Goal: Information Seeking & Learning: Understand process/instructions

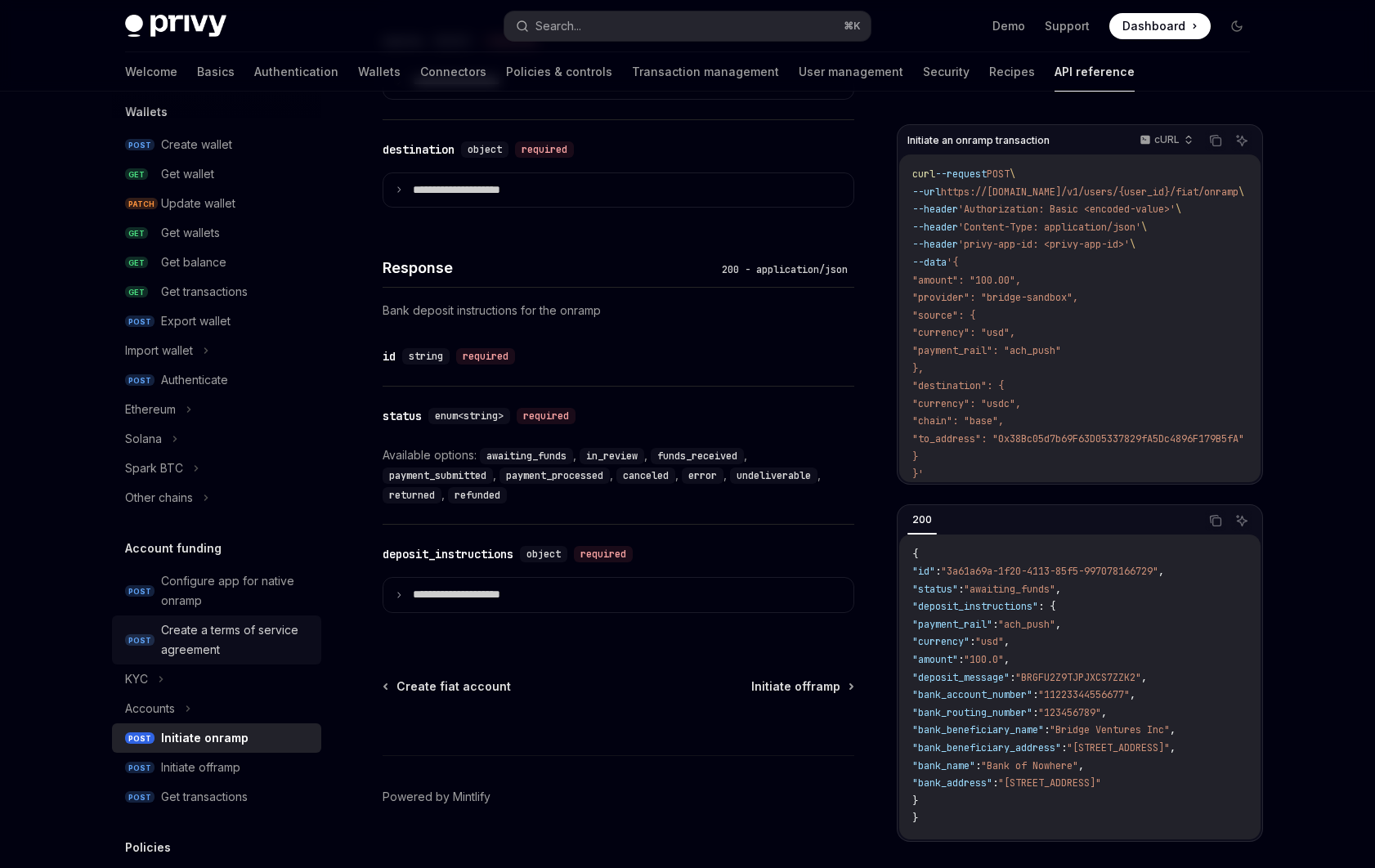
scroll to position [430, 0]
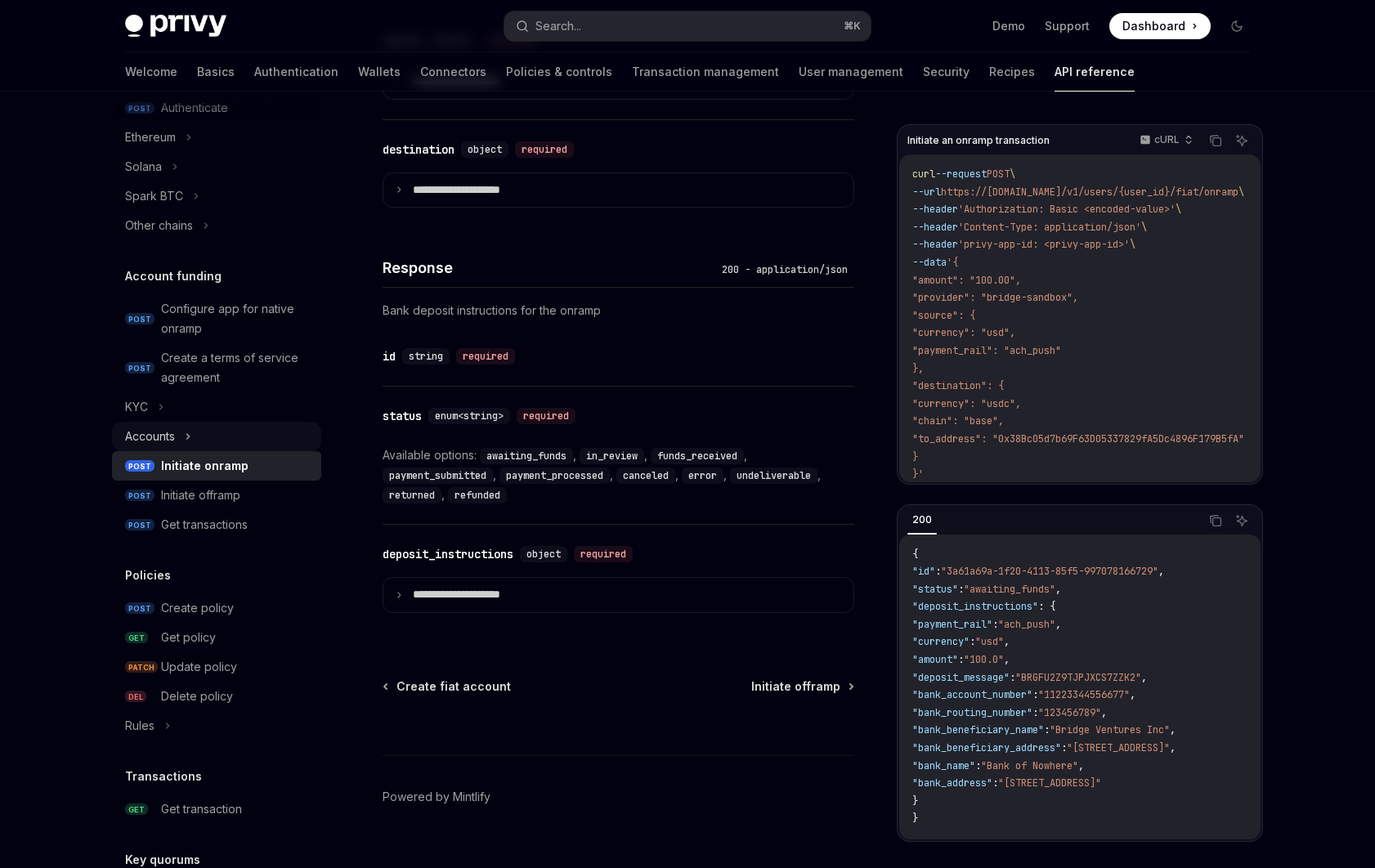
click at [230, 448] on div "Accounts" at bounding box center [216, 436] width 209 height 29
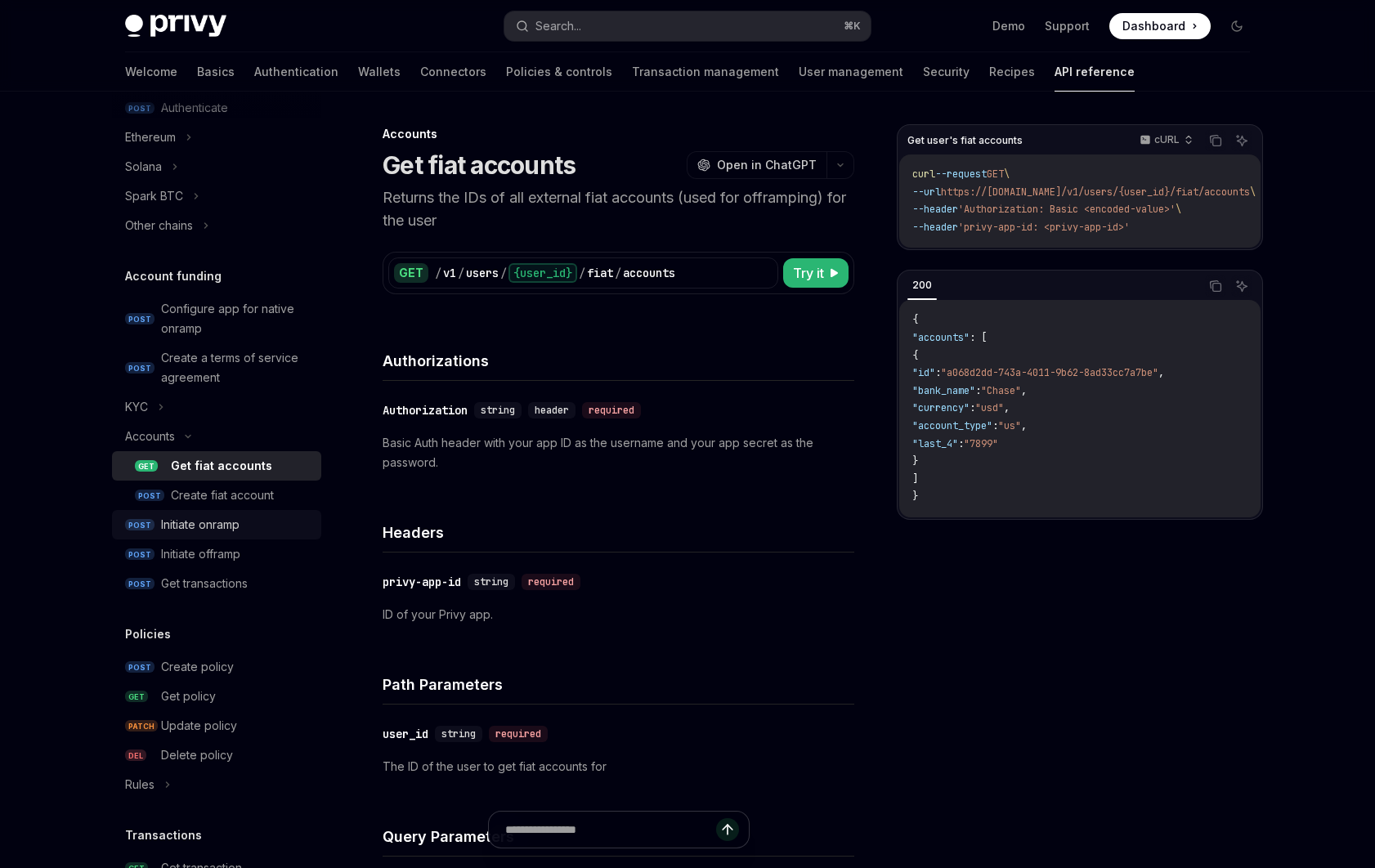
click at [237, 523] on div "Initiate onramp" at bounding box center [200, 524] width 79 height 19
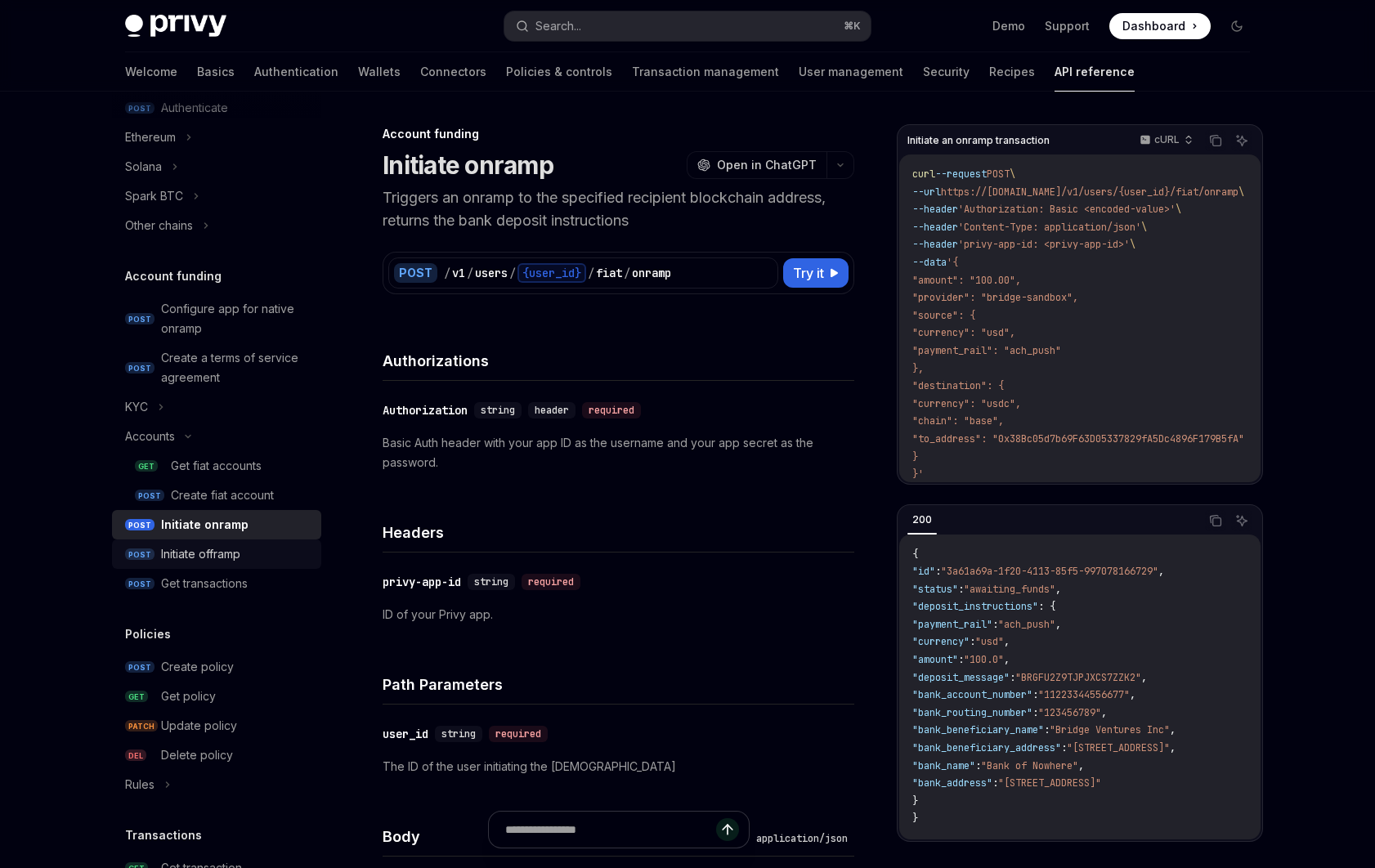
click at [231, 561] on div "Initiate offramp" at bounding box center [201, 554] width 80 height 19
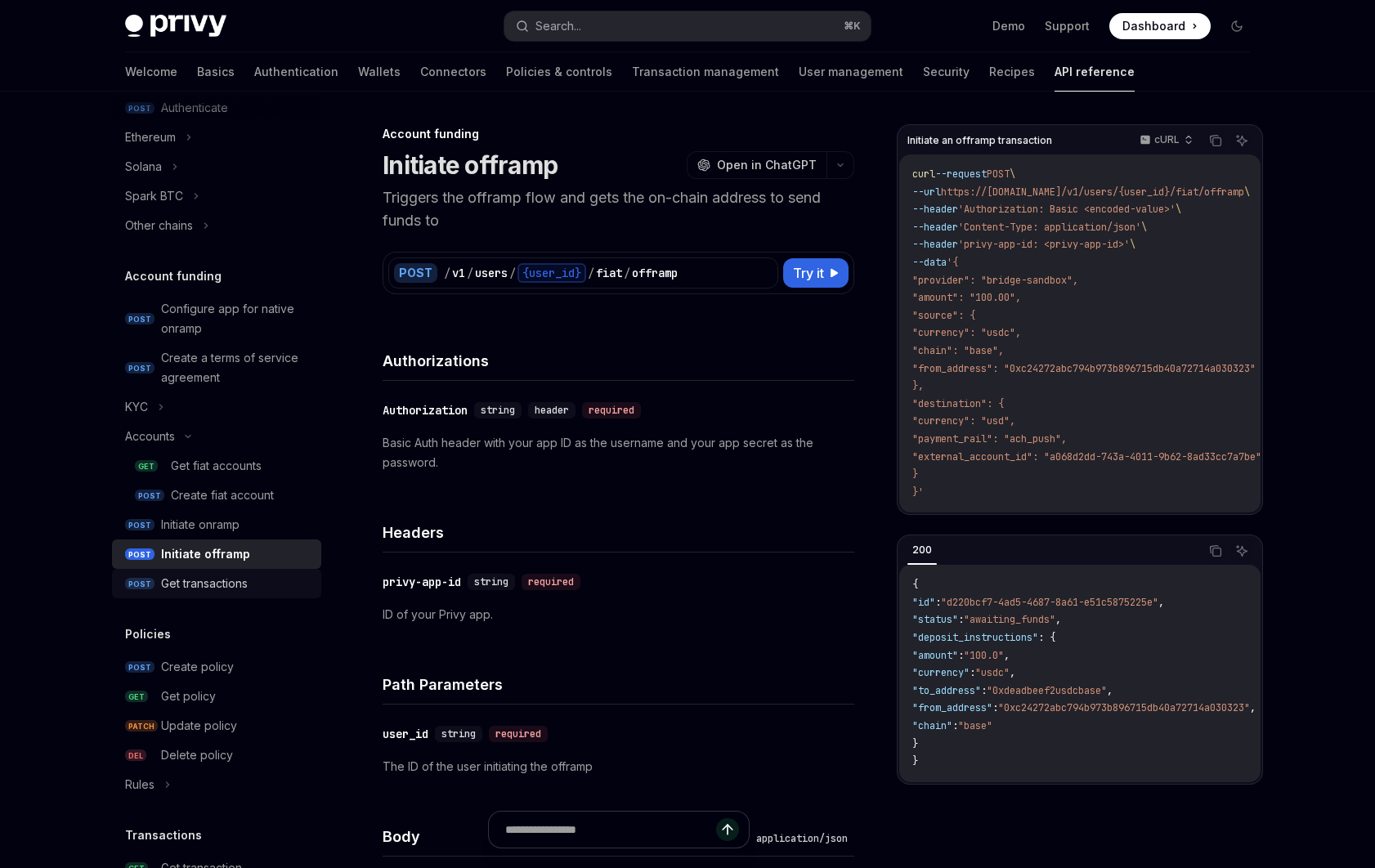
click at [241, 581] on div "Get transactions" at bounding box center [205, 584] width 87 height 19
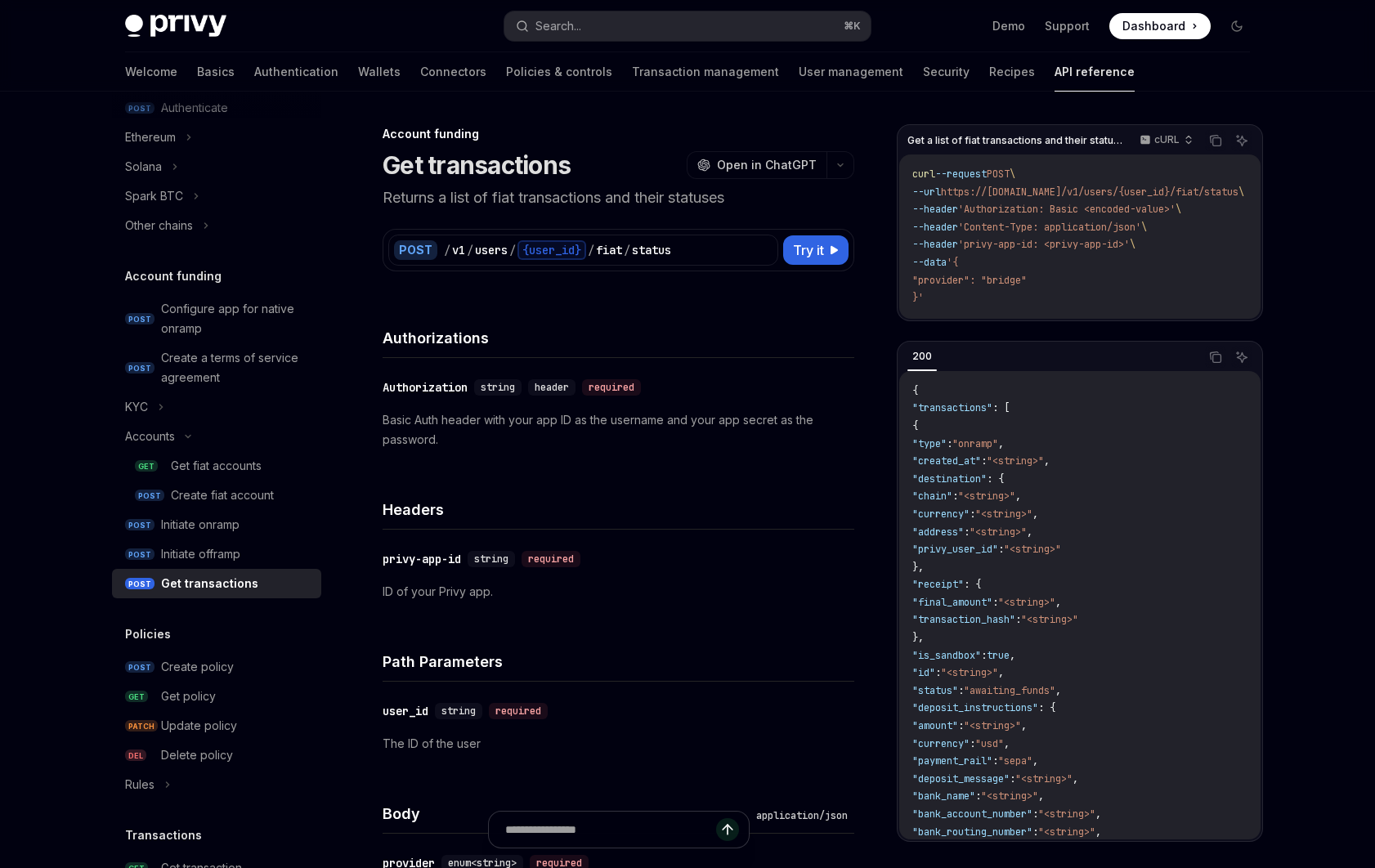
click at [363, 641] on div "Account funding Get transactions OpenAI Open in ChatGPT Returns a list of fiat …" at bounding box center [465, 797] width 785 height 1346
click at [514, 655] on h4 "Path Parameters" at bounding box center [618, 662] width 471 height 22
type textarea "*"
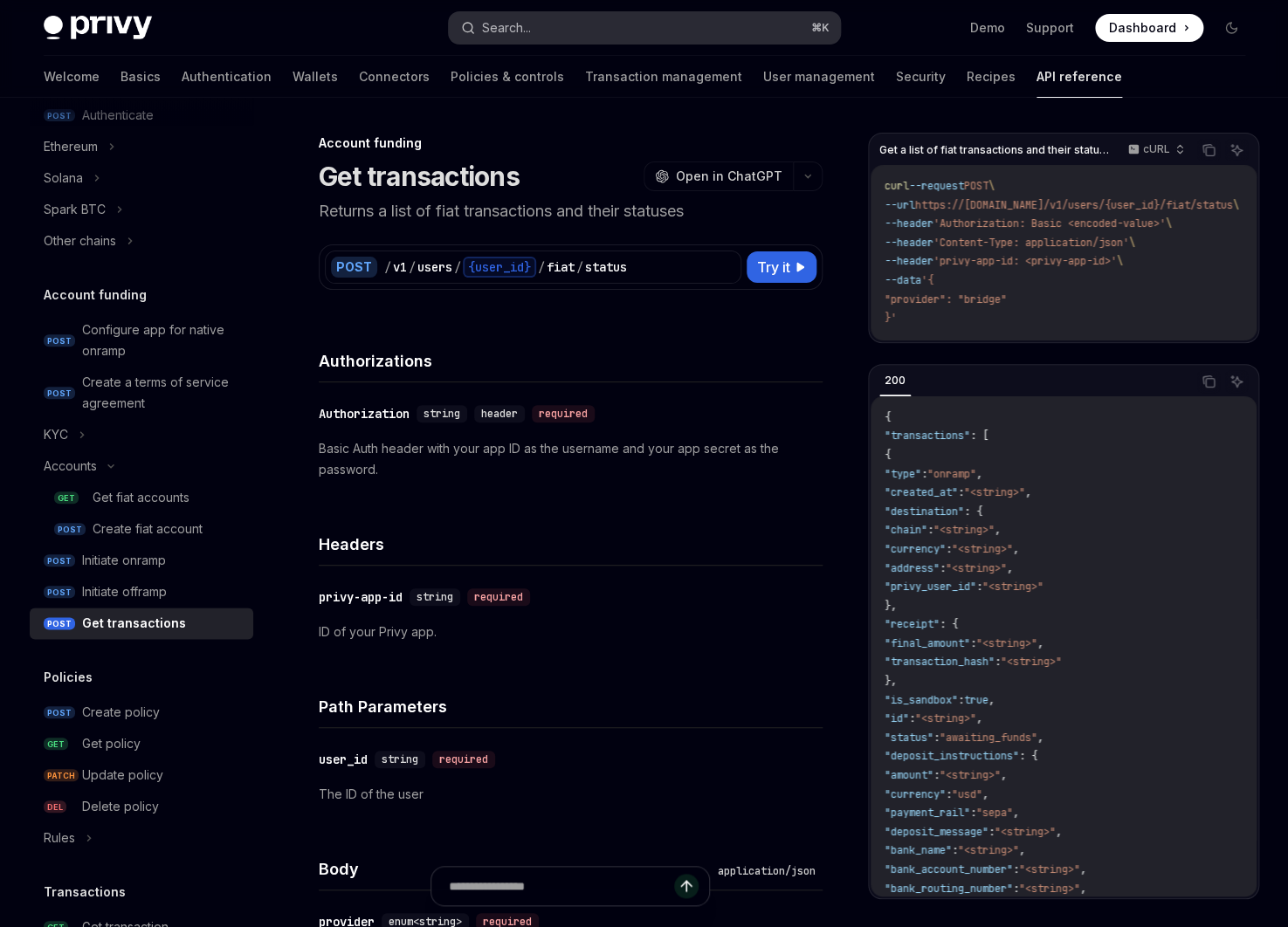
click at [569, 28] on button "Search... ⌘ K" at bounding box center [644, 27] width 391 height 31
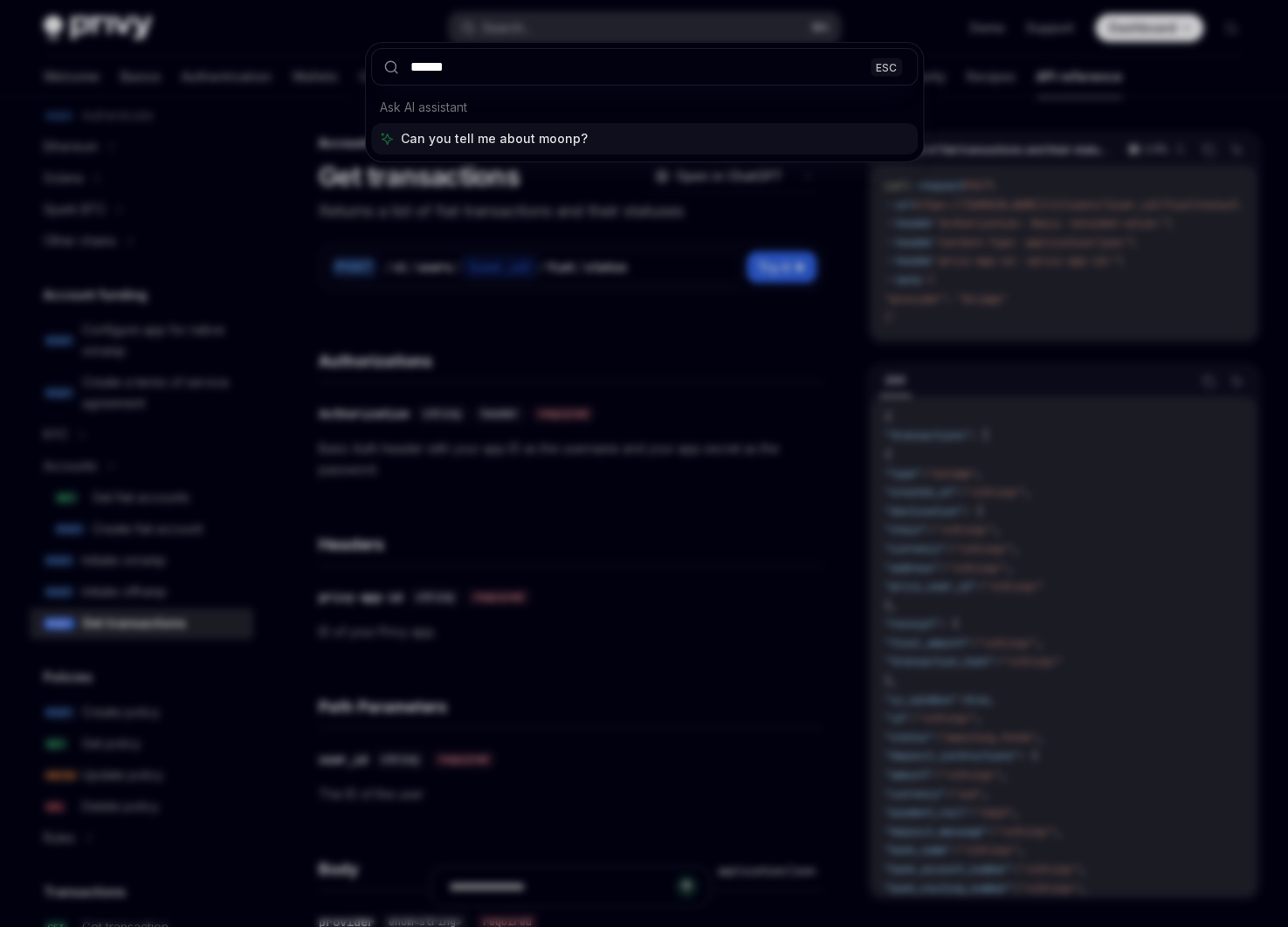
type input "*******"
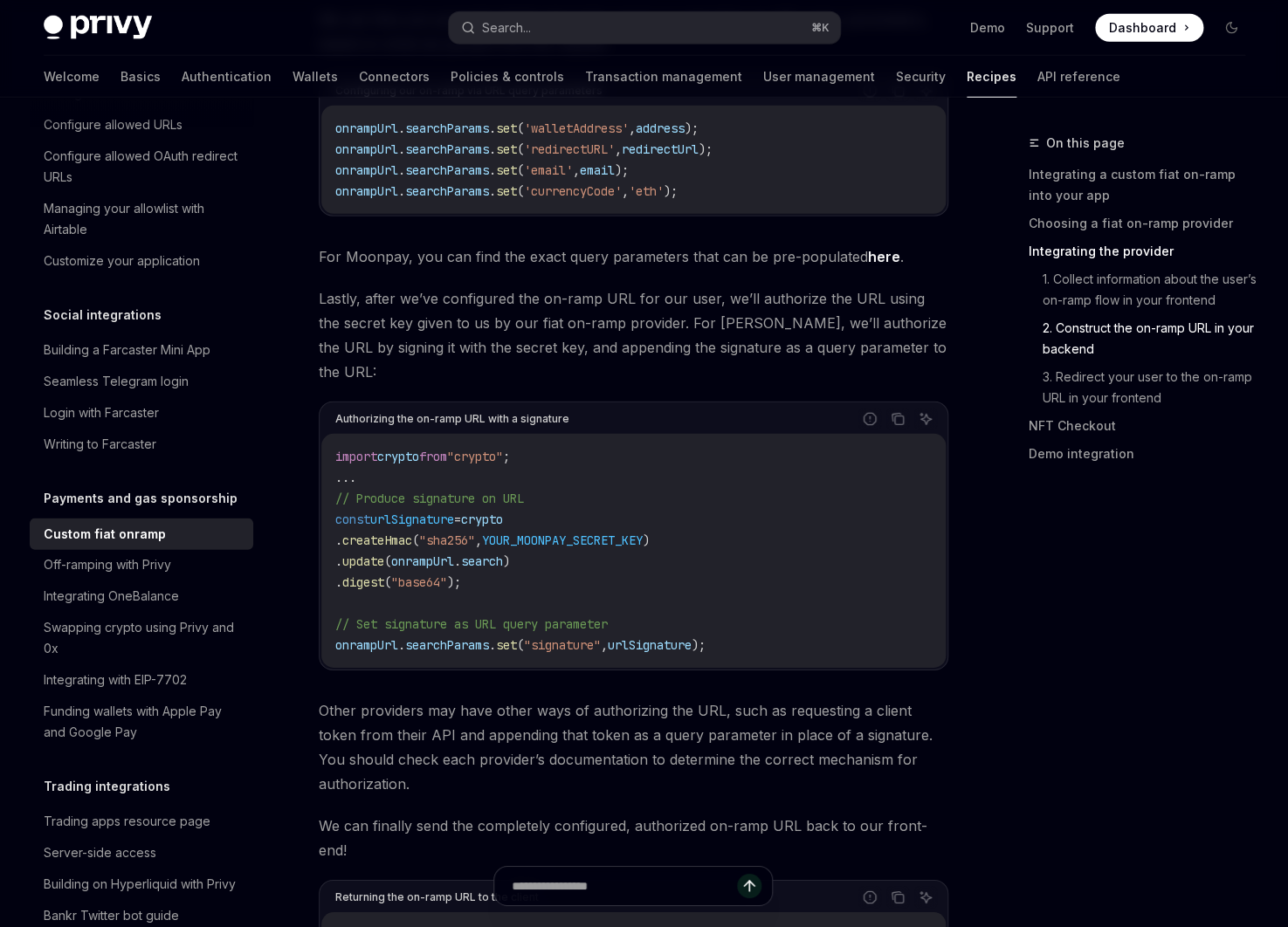
scroll to position [4313, 0]
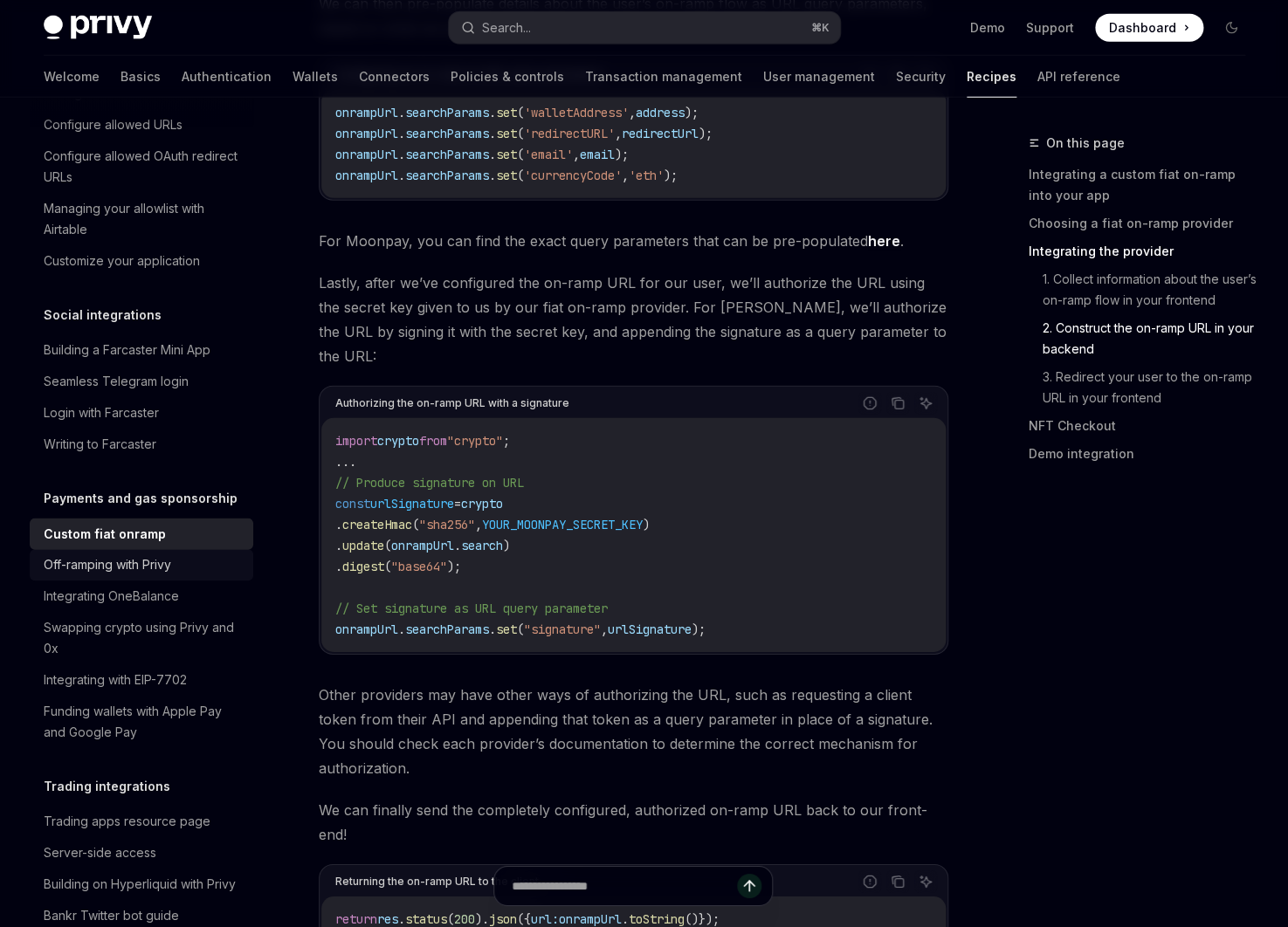
click at [192, 554] on div "Off-ramping with Privy" at bounding box center [143, 565] width 199 height 21
type textarea "*"
